Goal: Transaction & Acquisition: Purchase product/service

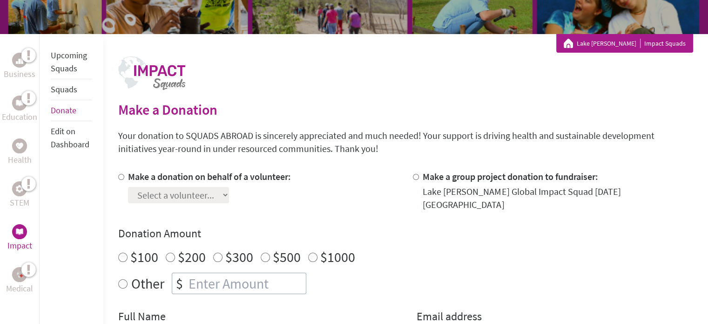
click at [425, 173] on label "Make a group project donation to fundraiser:" at bounding box center [510, 176] width 175 height 12
click at [419, 174] on input "Make a group project donation to fundraiser:" at bounding box center [416, 177] width 6 height 6
radio input "true"
click at [234, 278] on input "number" at bounding box center [246, 283] width 119 height 20
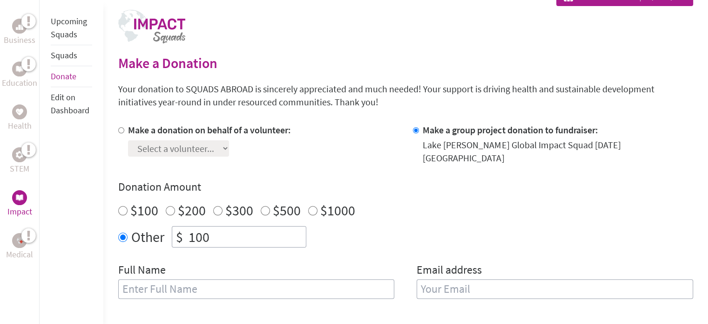
scroll to position [326, 0]
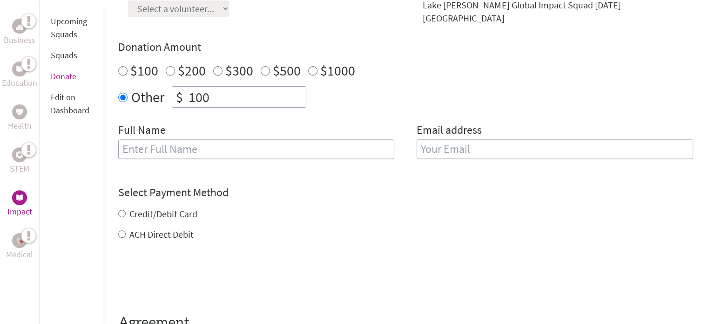
type input "100"
click at [189, 139] on input "text" at bounding box center [256, 149] width 277 height 20
type input "Test"
click at [495, 145] on input "email" at bounding box center [555, 149] width 277 height 20
type input "test@email.com"
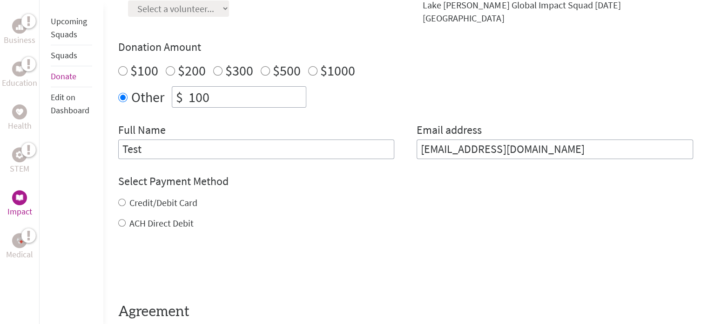
click at [172, 219] on div "Credit/Debit Card ACH Direct Debit" at bounding box center [405, 213] width 575 height 34
click at [172, 218] on label "ACH Direct Debit" at bounding box center [161, 223] width 64 height 12
click at [126, 219] on input "ACH Direct Debit" at bounding box center [121, 222] width 7 height 7
radio input "true"
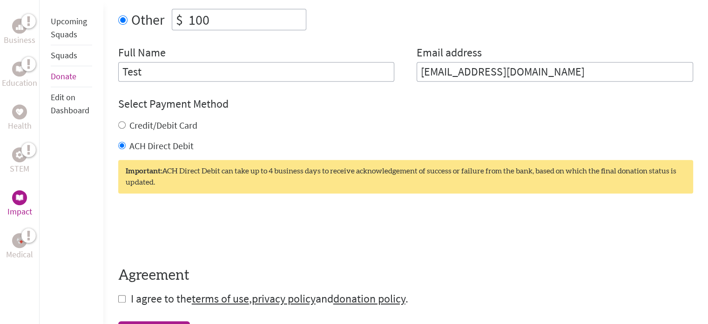
scroll to position [512, 0]
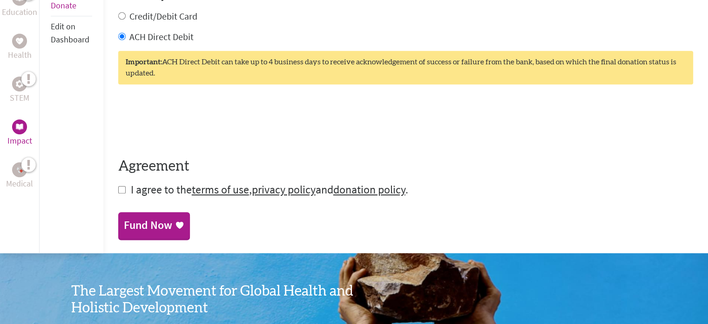
click at [121, 186] on input "checkbox" at bounding box center [121, 189] width 7 height 7
checkbox input "true"
click at [145, 218] on div "Fund Now" at bounding box center [148, 225] width 48 height 15
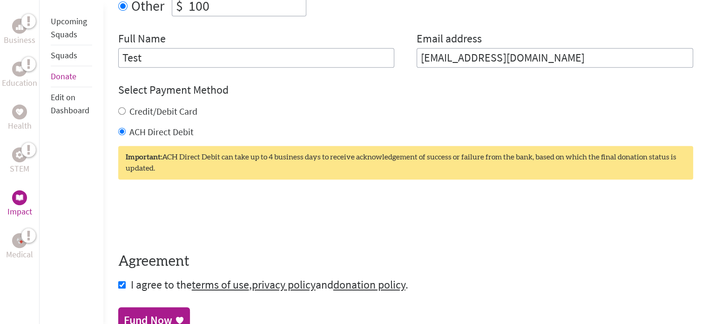
scroll to position [419, 0]
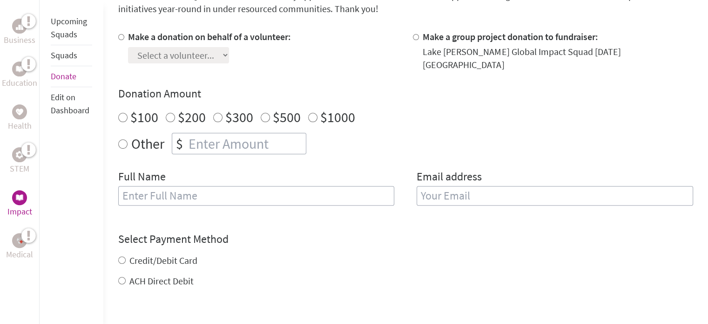
scroll to position [373, 0]
